Goal: Register for event/course

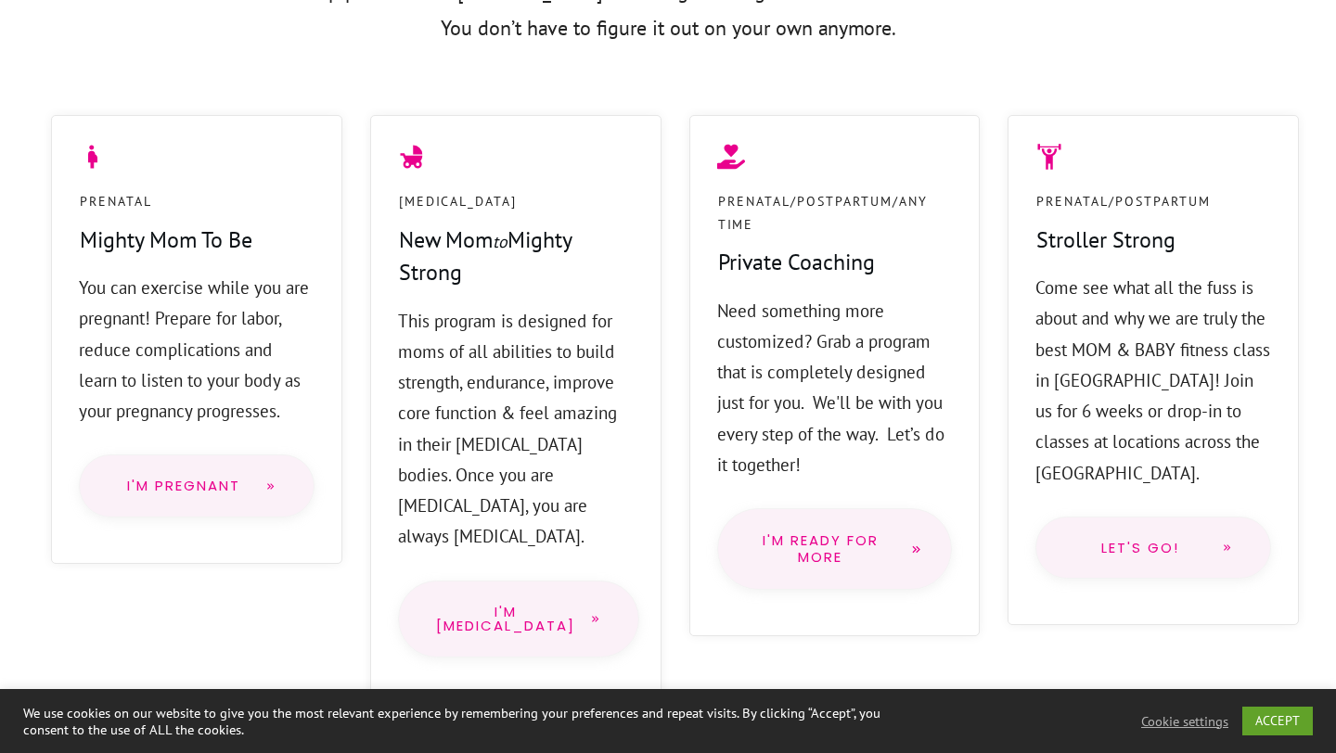
scroll to position [1487, 0]
click at [207, 488] on span "I'm Pregnant" at bounding box center [184, 485] width 134 height 15
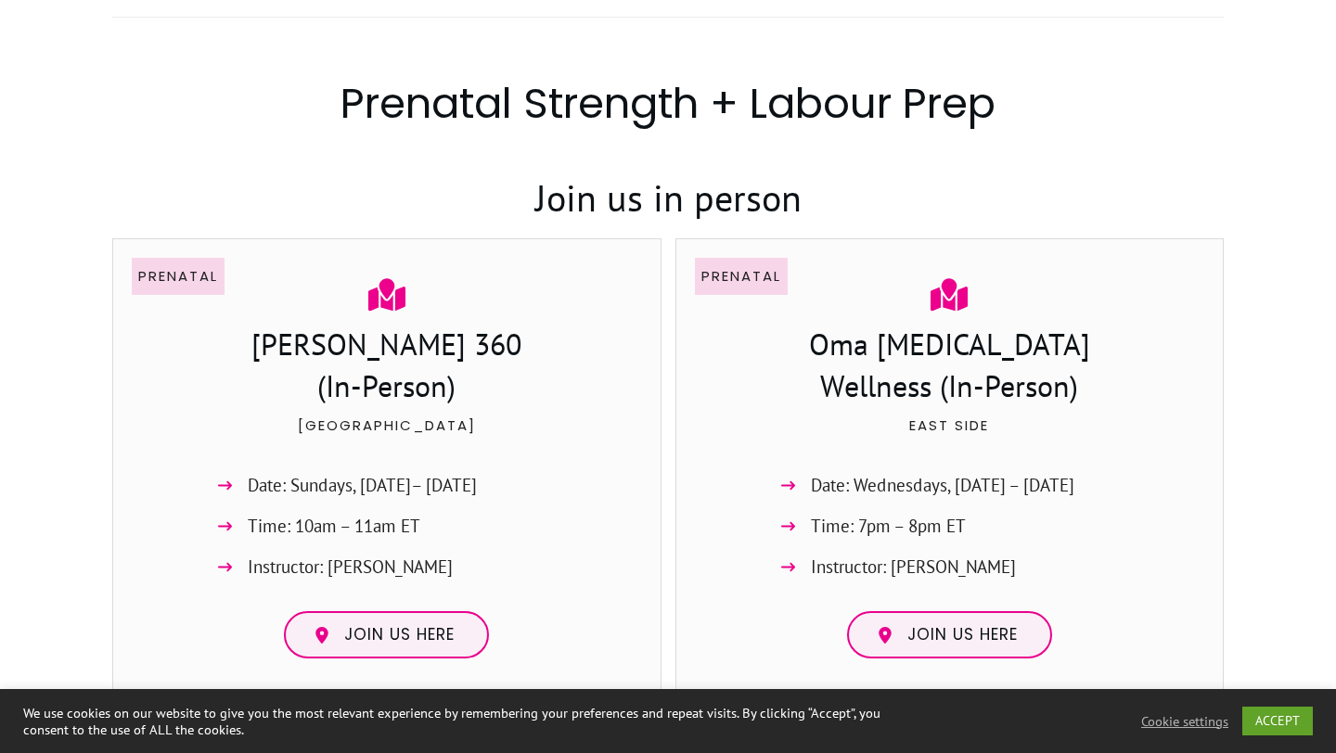
scroll to position [1177, 0]
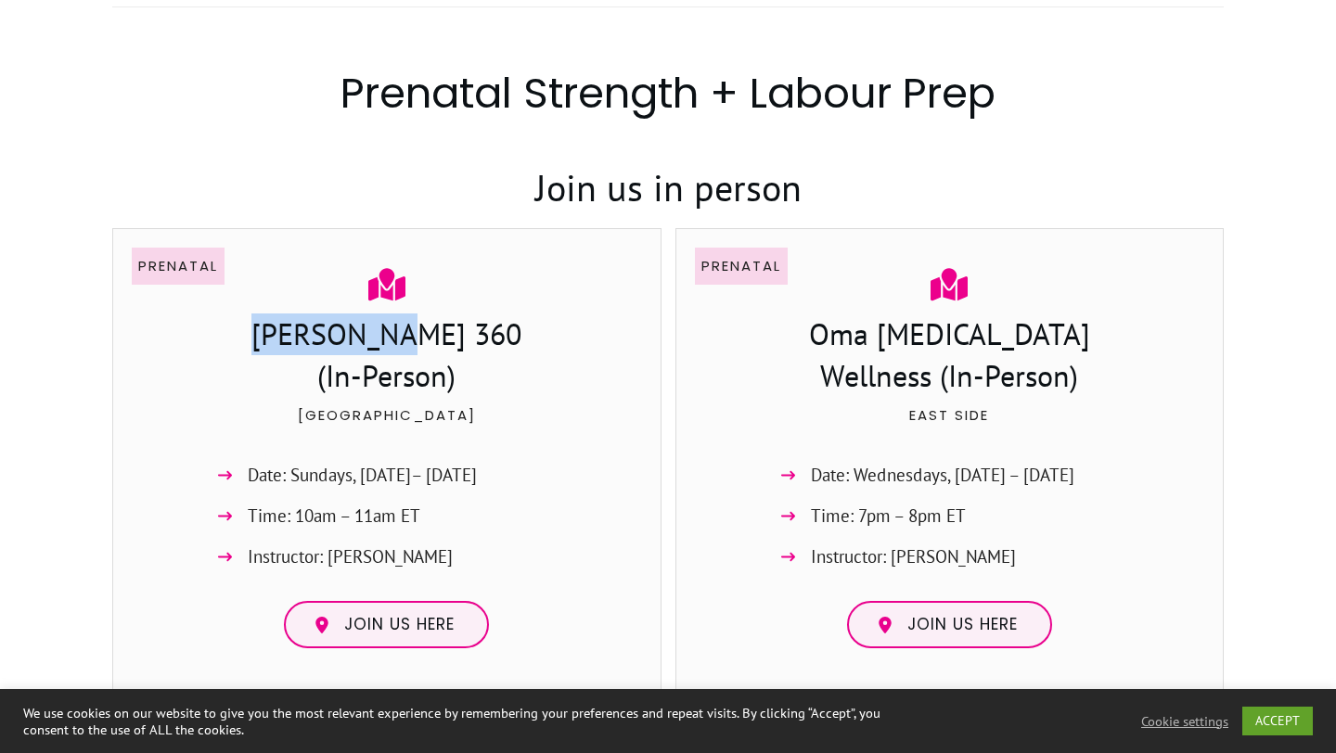
drag, startPoint x: 457, startPoint y: 339, endPoint x: 326, endPoint y: 333, distance: 131.9
click at [326, 333] on h3 "Ferris 360 (In-Person)" at bounding box center [387, 358] width 508 height 88
copy h3 "Ferris 360"
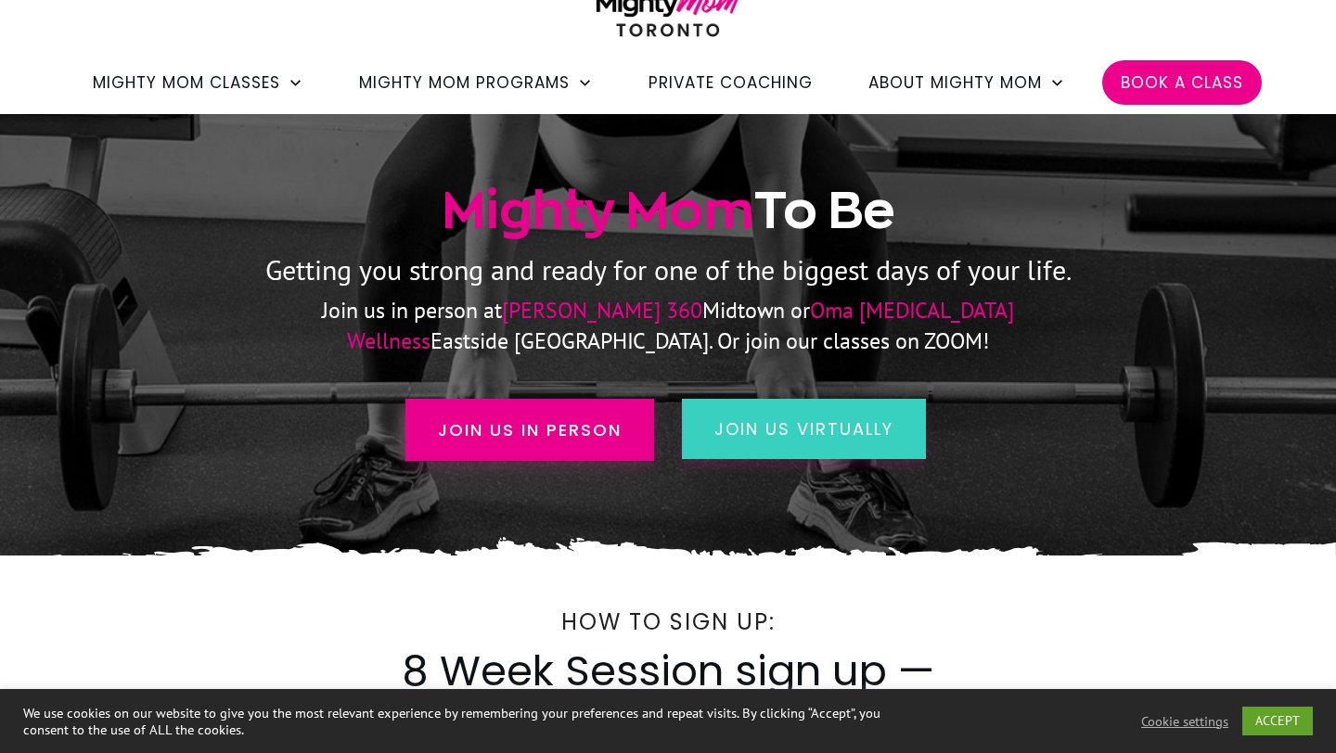
scroll to position [0, 0]
